Goal: Register for event/course

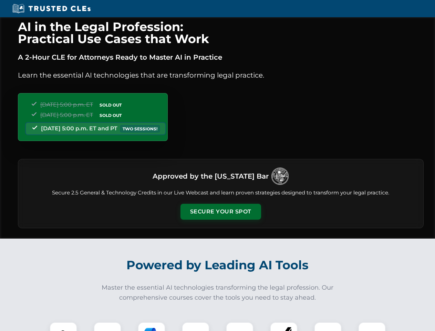
click at [221, 212] on button "Secure Your Spot" at bounding box center [221, 212] width 81 height 16
click at [63, 326] on img at bounding box center [63, 336] width 20 height 20
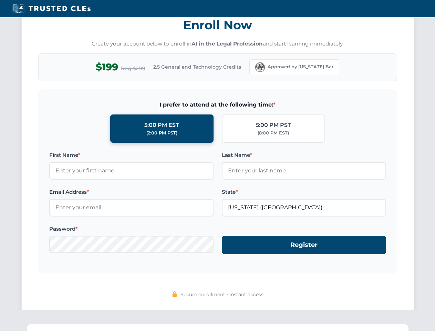
scroll to position [677, 0]
